Goal: Check status: Check status

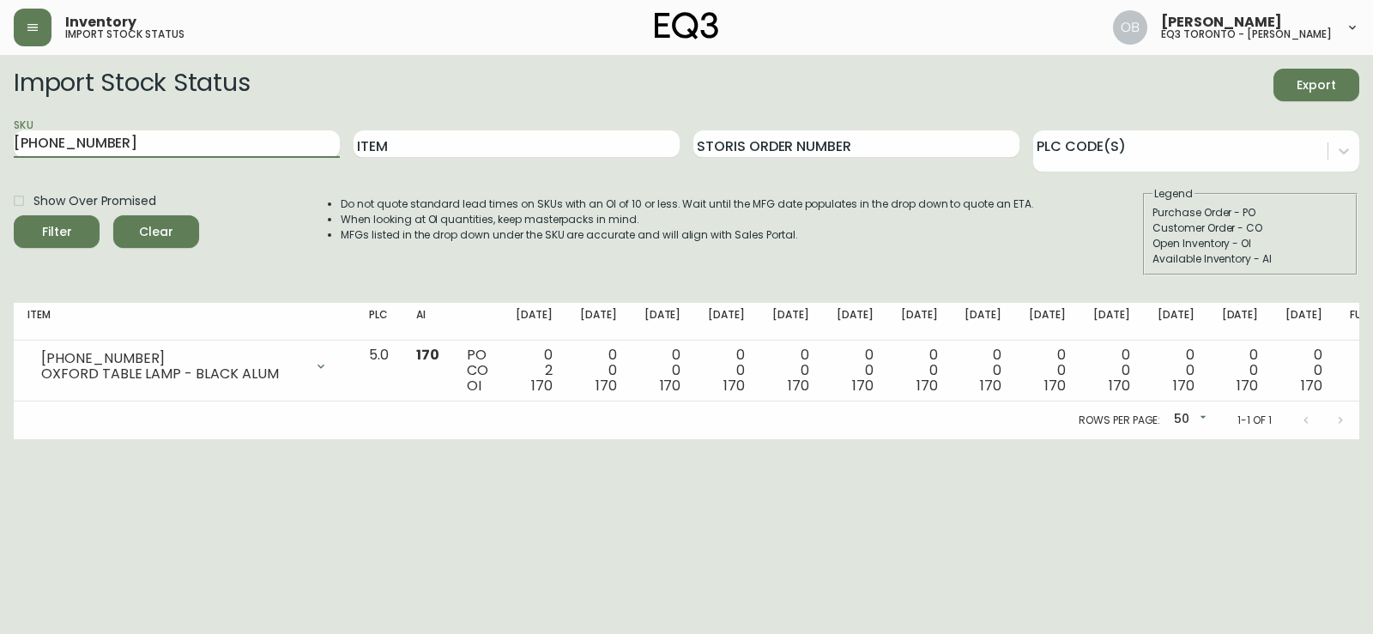
click at [211, 148] on input "[PHONE_NUMBER]" at bounding box center [177, 143] width 326 height 27
click at [14, 215] on button "Filter" at bounding box center [57, 231] width 86 height 33
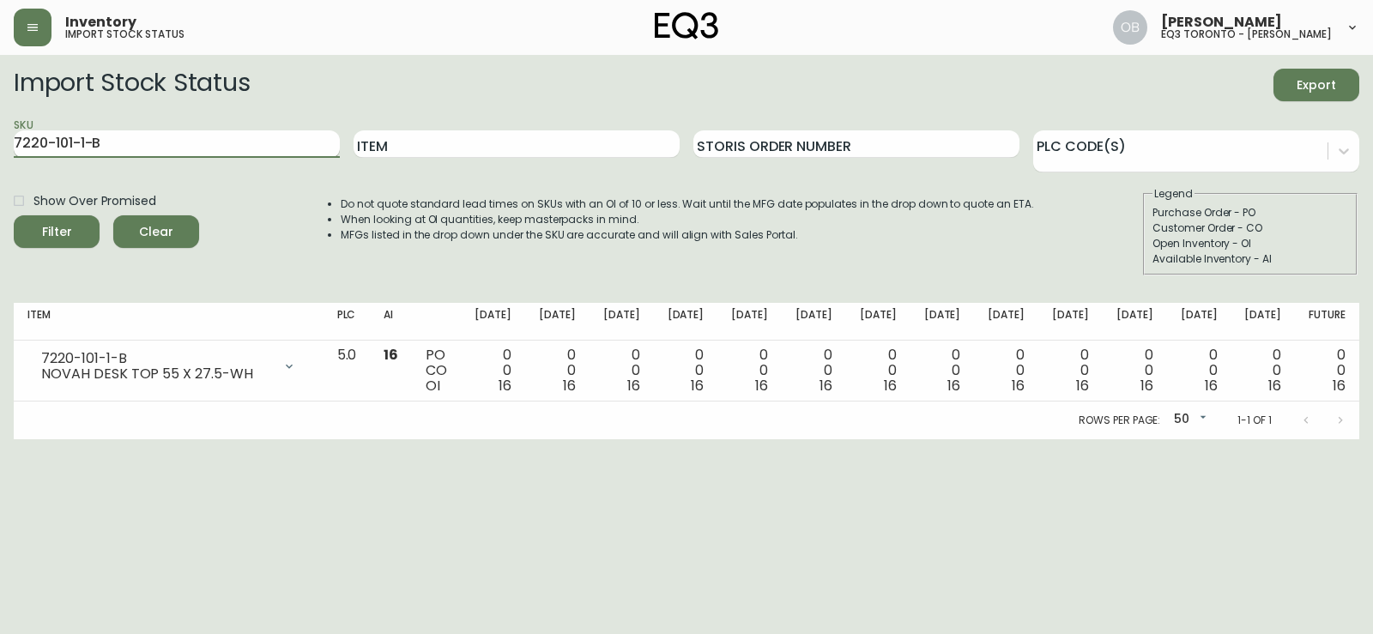
click at [224, 135] on input "7220-101-1-B" at bounding box center [177, 143] width 326 height 27
paste input "0-5-A"
click at [14, 215] on button "Filter" at bounding box center [57, 231] width 86 height 33
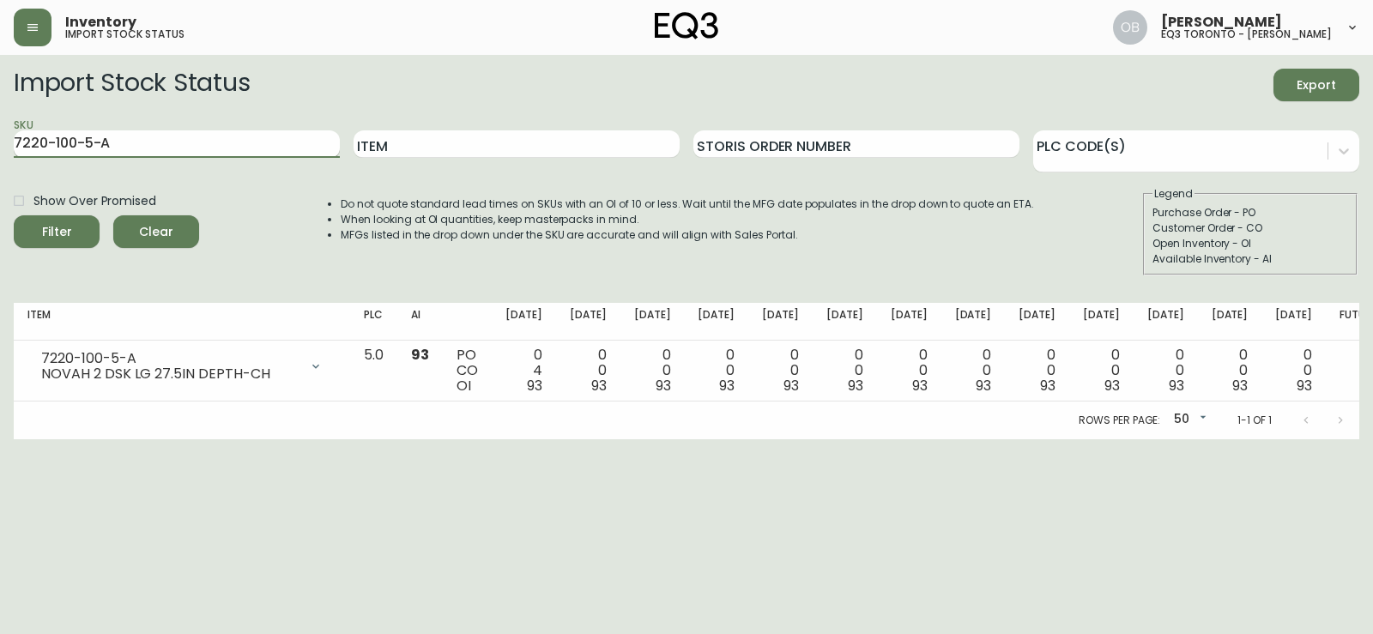
click at [251, 149] on input "7220-100-5-A" at bounding box center [177, 143] width 326 height 27
paste input "1-5-C"
type input "7220-101-5-C"
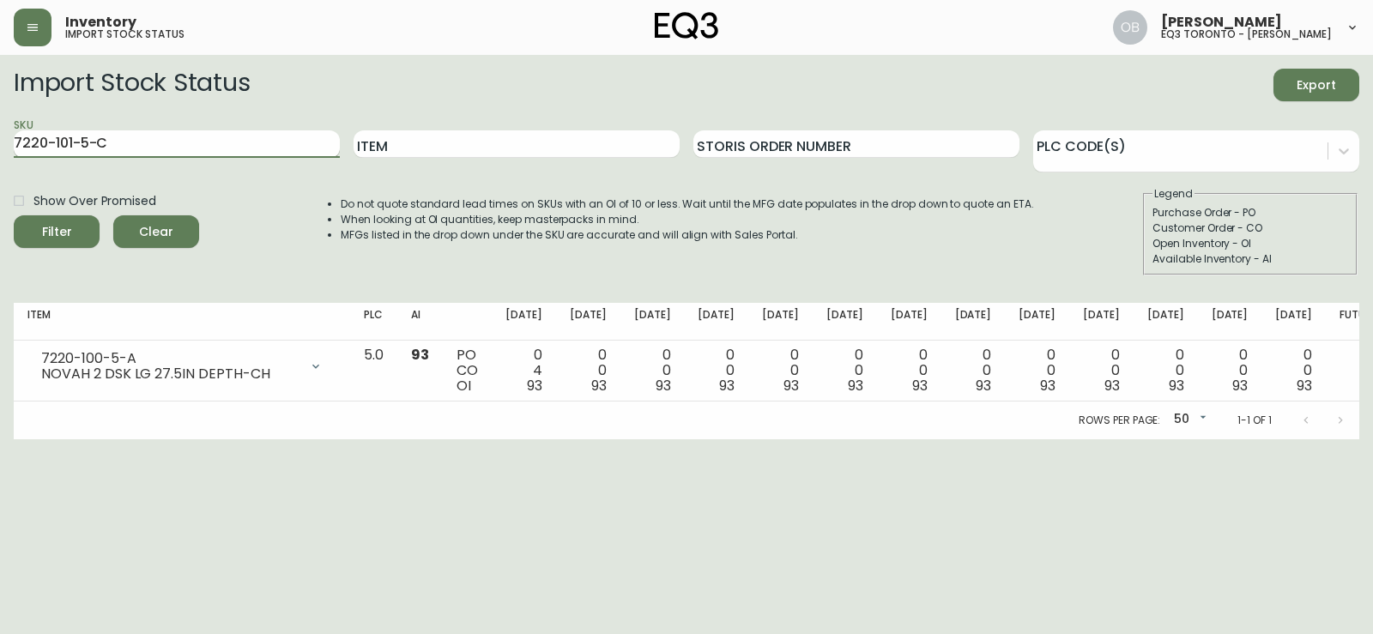
click at [14, 215] on button "Filter" at bounding box center [57, 231] width 86 height 33
